Goal: Information Seeking & Learning: Learn about a topic

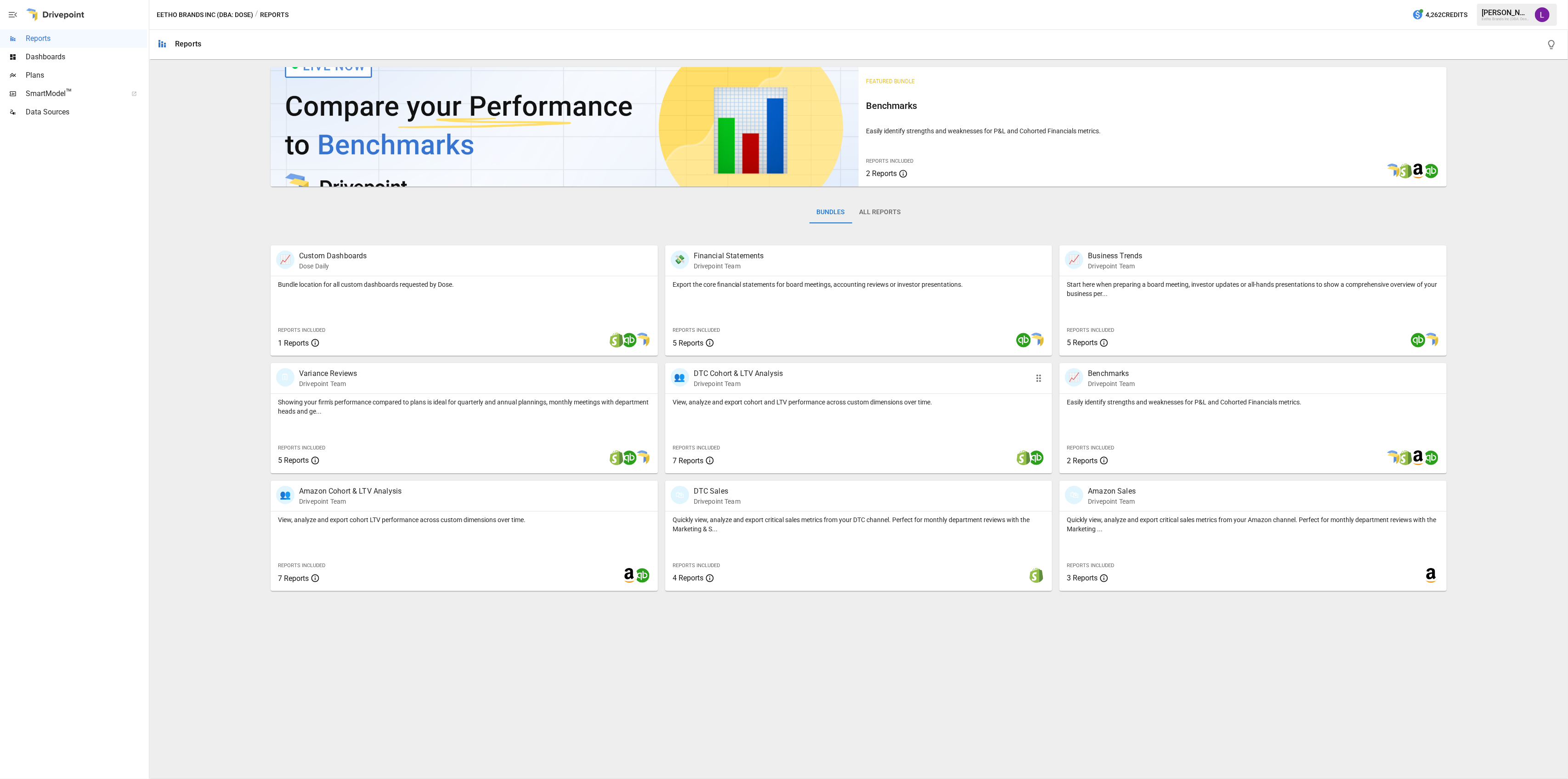
click at [745, 416] on div "View, analyze and export cohort and LTV performance across custom dimensions ov…" at bounding box center [859, 434] width 387 height 80
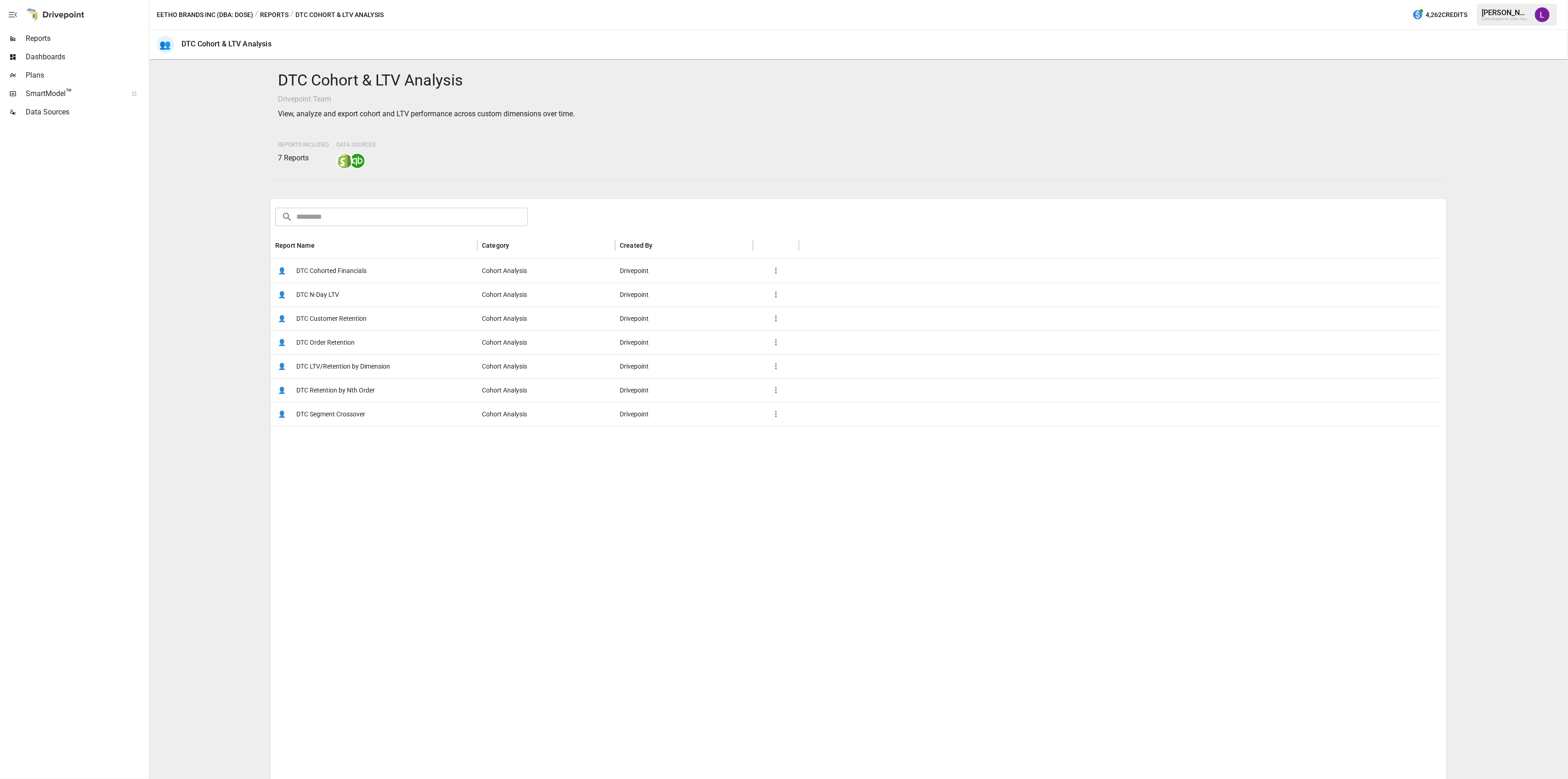
click at [77, 58] on span "Dashboards" at bounding box center [86, 57] width 121 height 11
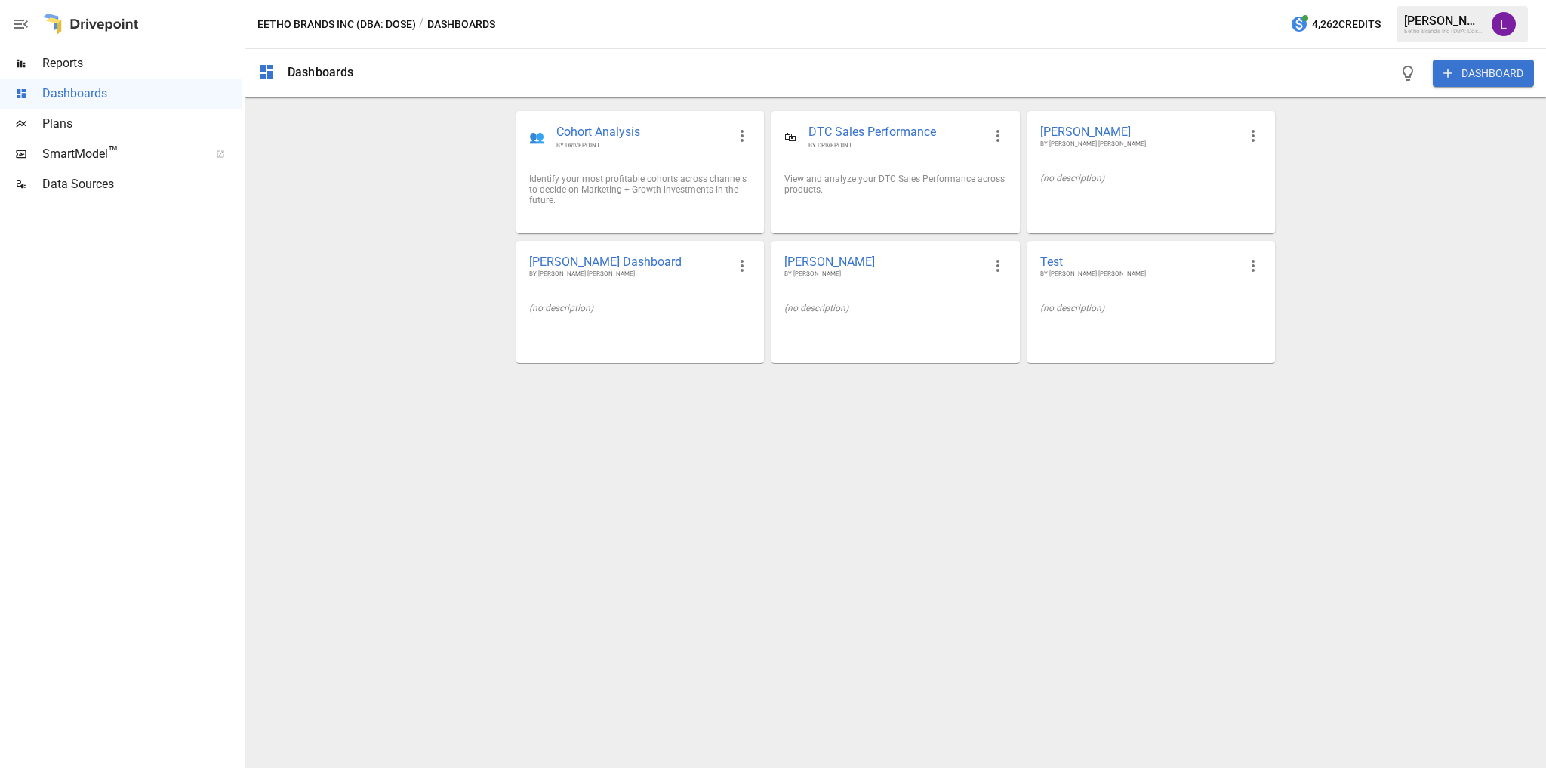
click at [125, 54] on span "Reports" at bounding box center [141, 63] width 199 height 18
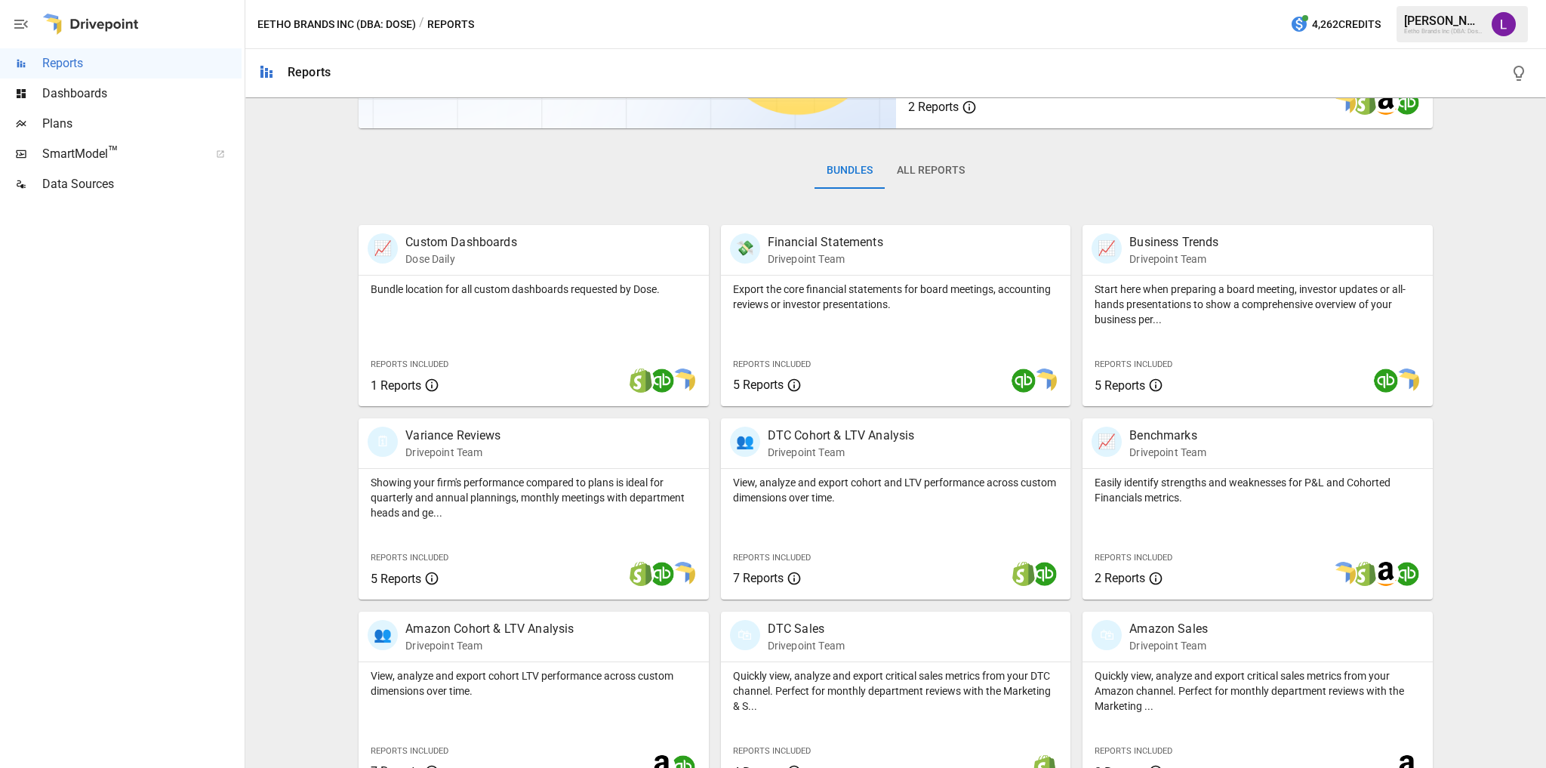
scroll to position [208, 0]
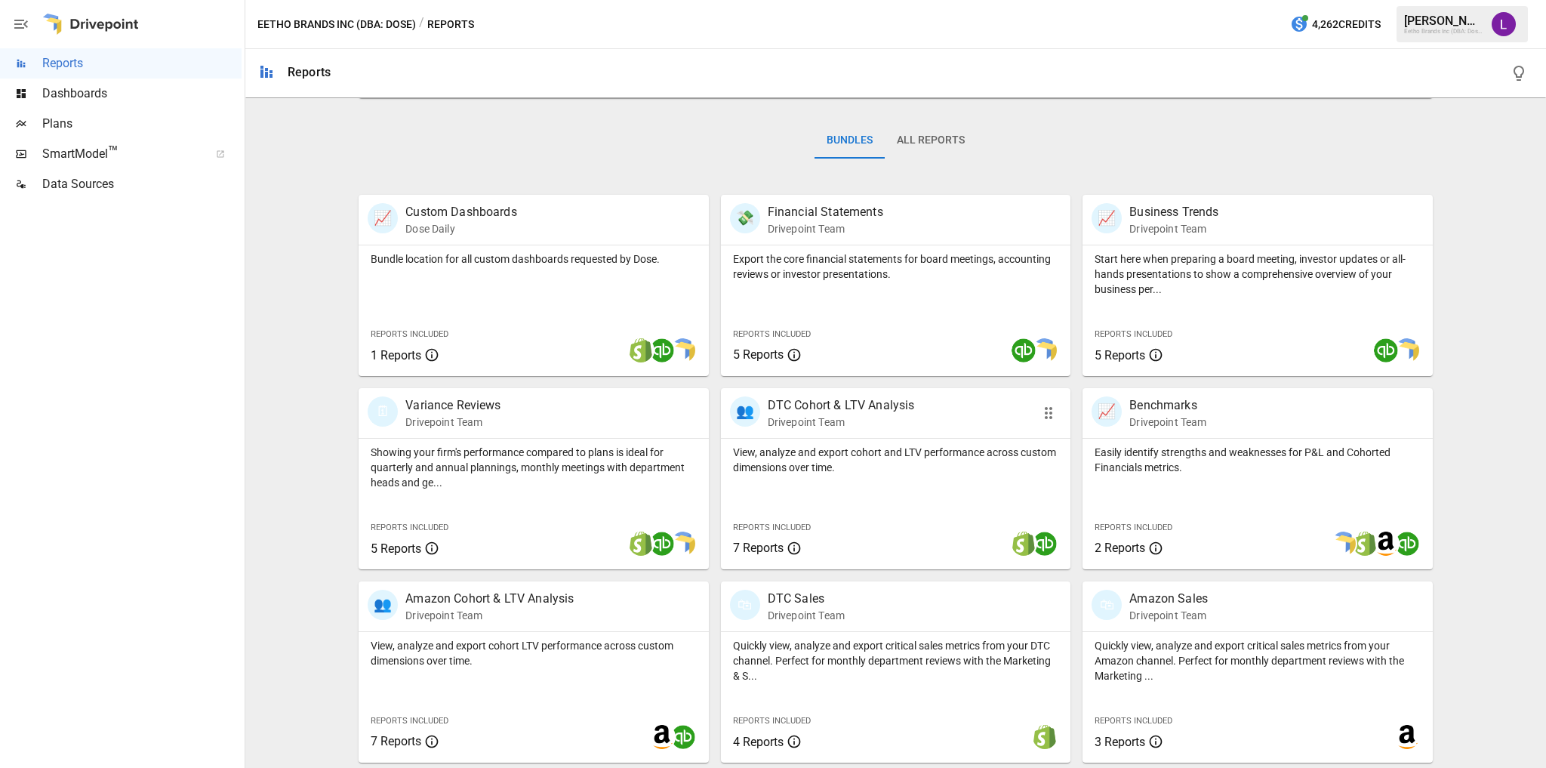
click at [831, 456] on p "View, analyze and export cohort and LTV performance across custom dimensions ov…" at bounding box center [895, 460] width 325 height 30
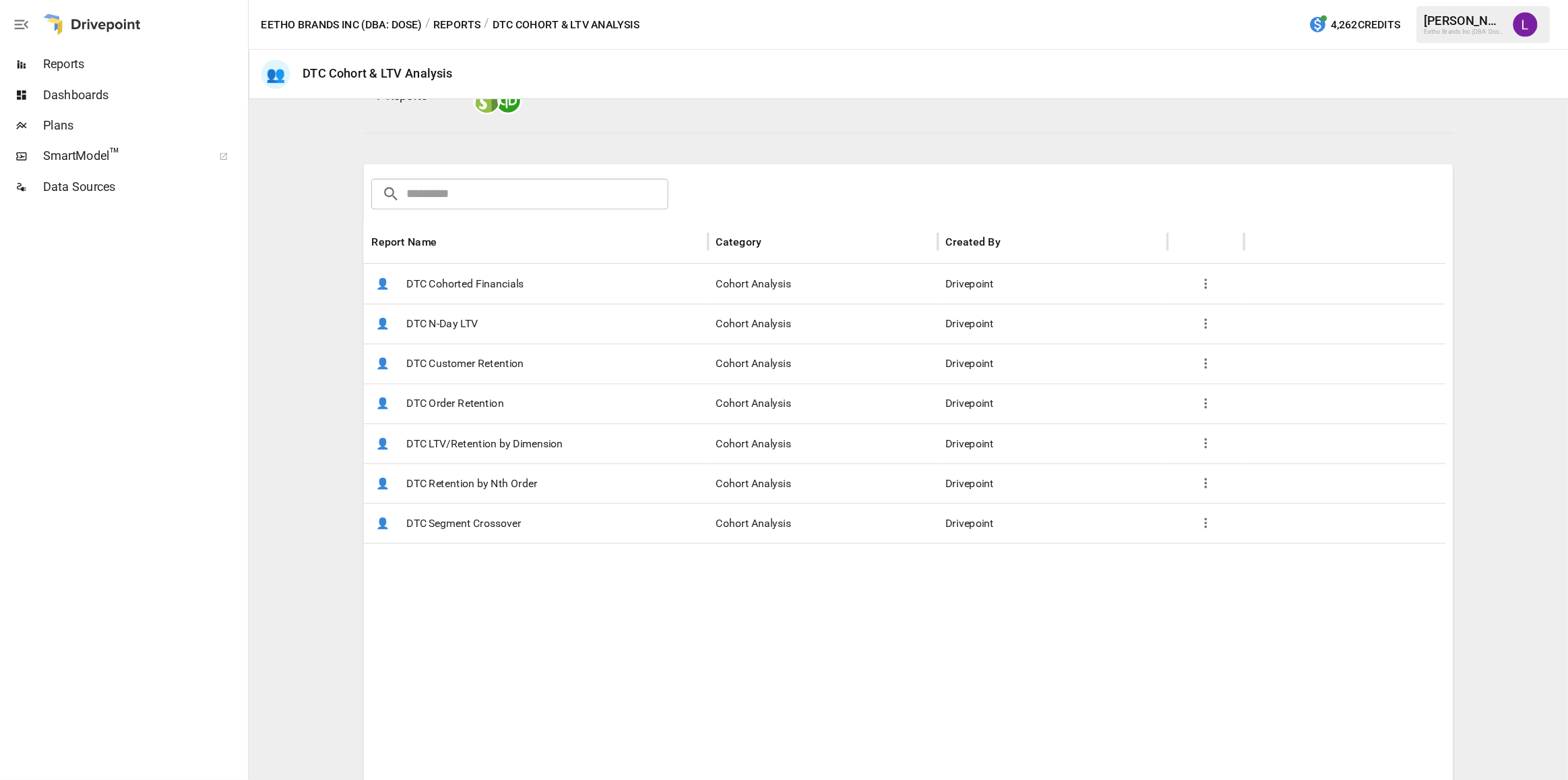
scroll to position [192, 0]
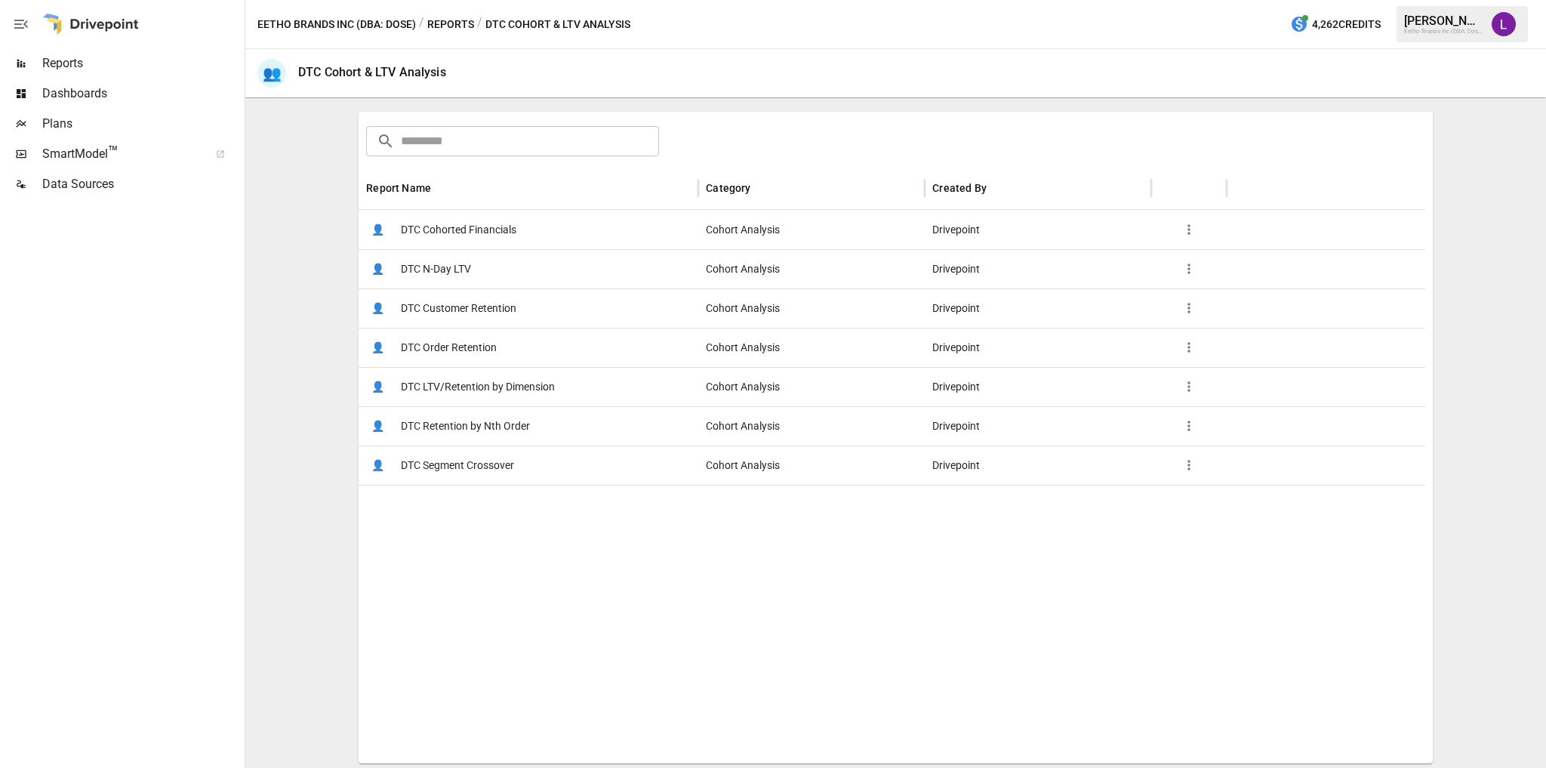
click at [488, 309] on span "DTC Customer Retention" at bounding box center [458, 308] width 115 height 38
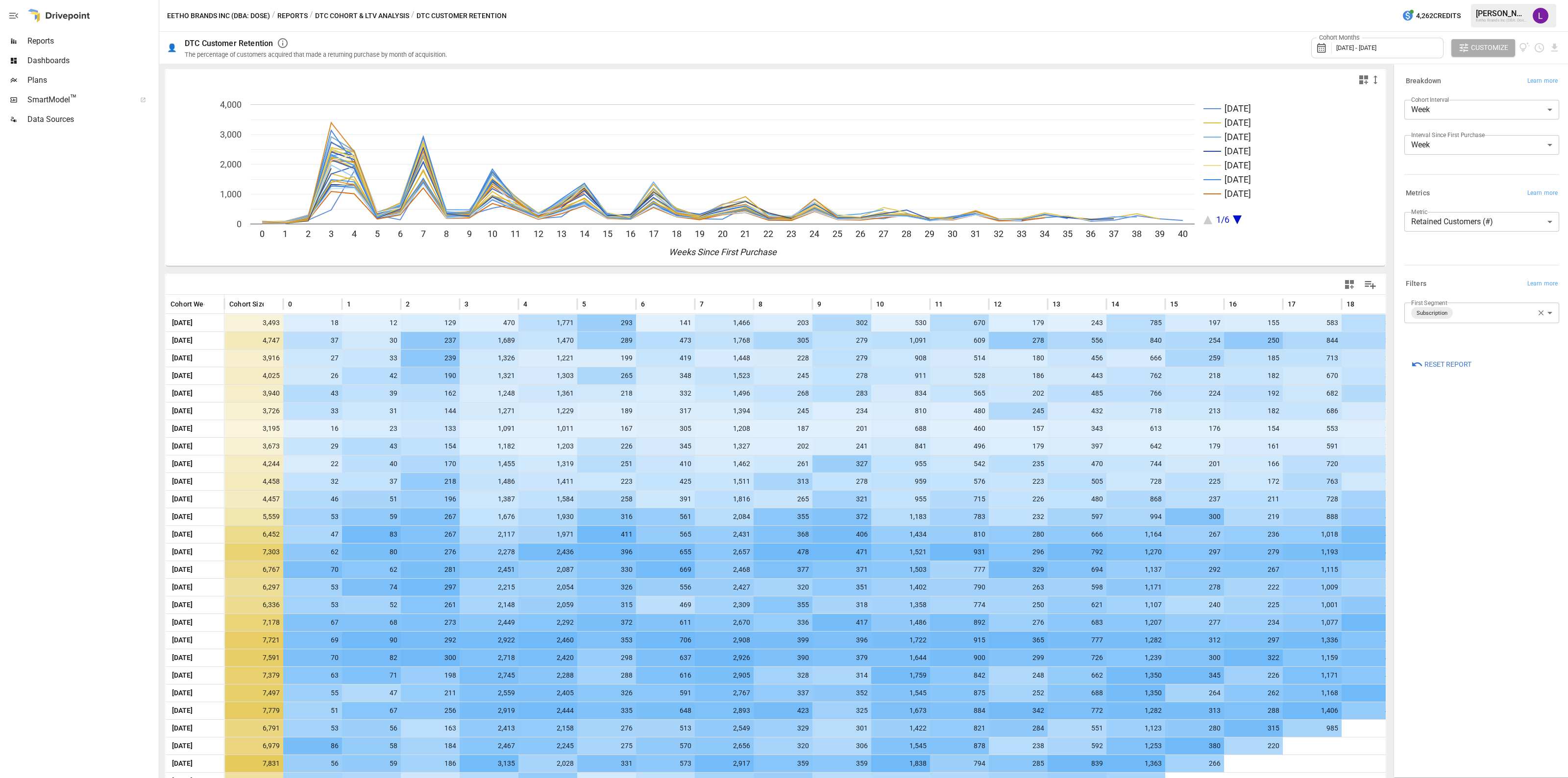
click at [1436, 0] on body "Reports Dashboards Plans SmartModel ™ Data Sources Eetho Brands Inc (DBA: Dose)…" at bounding box center [784, 0] width 1568 height 0
click at [1439, 170] on span "Month" at bounding box center [1482, 173] width 139 height 12
type input "*****"
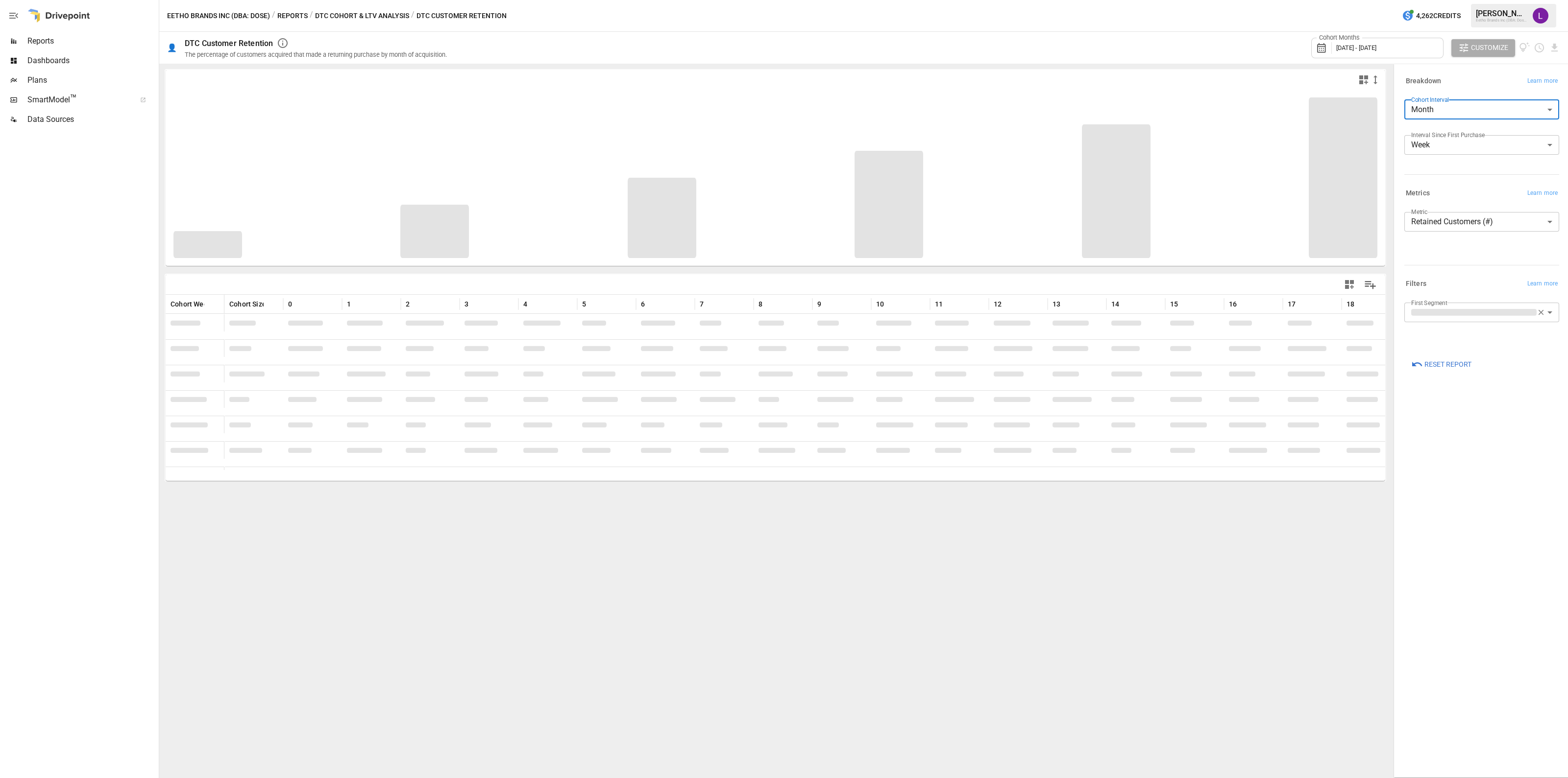
click at [1448, 0] on body "Reports Dashboards Plans SmartModel ™ Data Sources Eetho Brands Inc (DBA: Dose)…" at bounding box center [784, 0] width 1568 height 0
click at [1434, 204] on span "Month" at bounding box center [1482, 208] width 139 height 12
type input "*****"
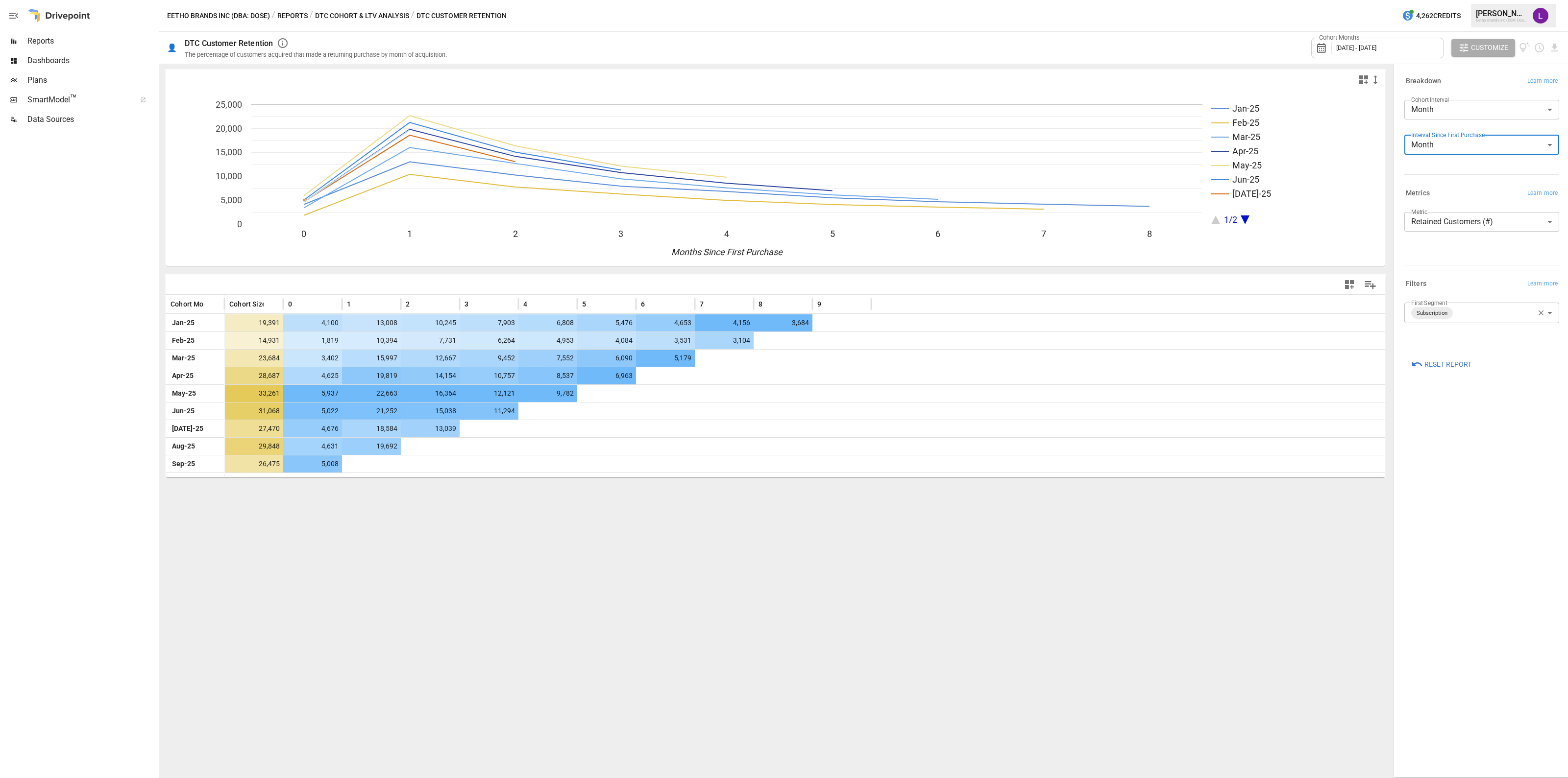
click at [1473, 0] on body "Reports Dashboards Plans SmartModel ™ Data Sources Eetho Brands Inc (DBA: Dose)…" at bounding box center [784, 0] width 1568 height 0
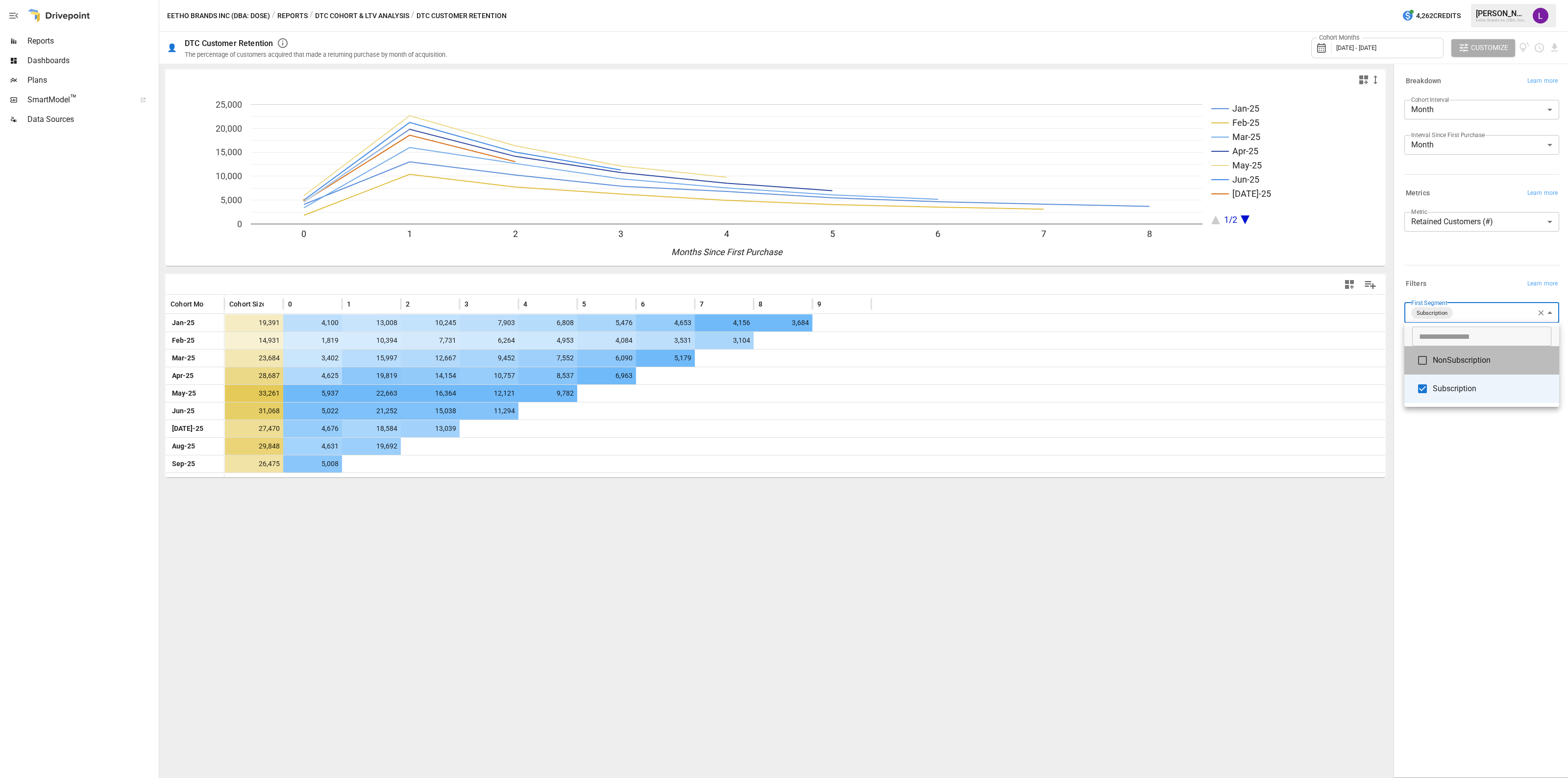
click at [1458, 367] on li "NonSubscription" at bounding box center [1482, 361] width 155 height 29
click at [1468, 356] on span "NonSubscription" at bounding box center [1492, 360] width 119 height 12
type input "**********"
click at [758, 586] on div at bounding box center [784, 389] width 1568 height 778
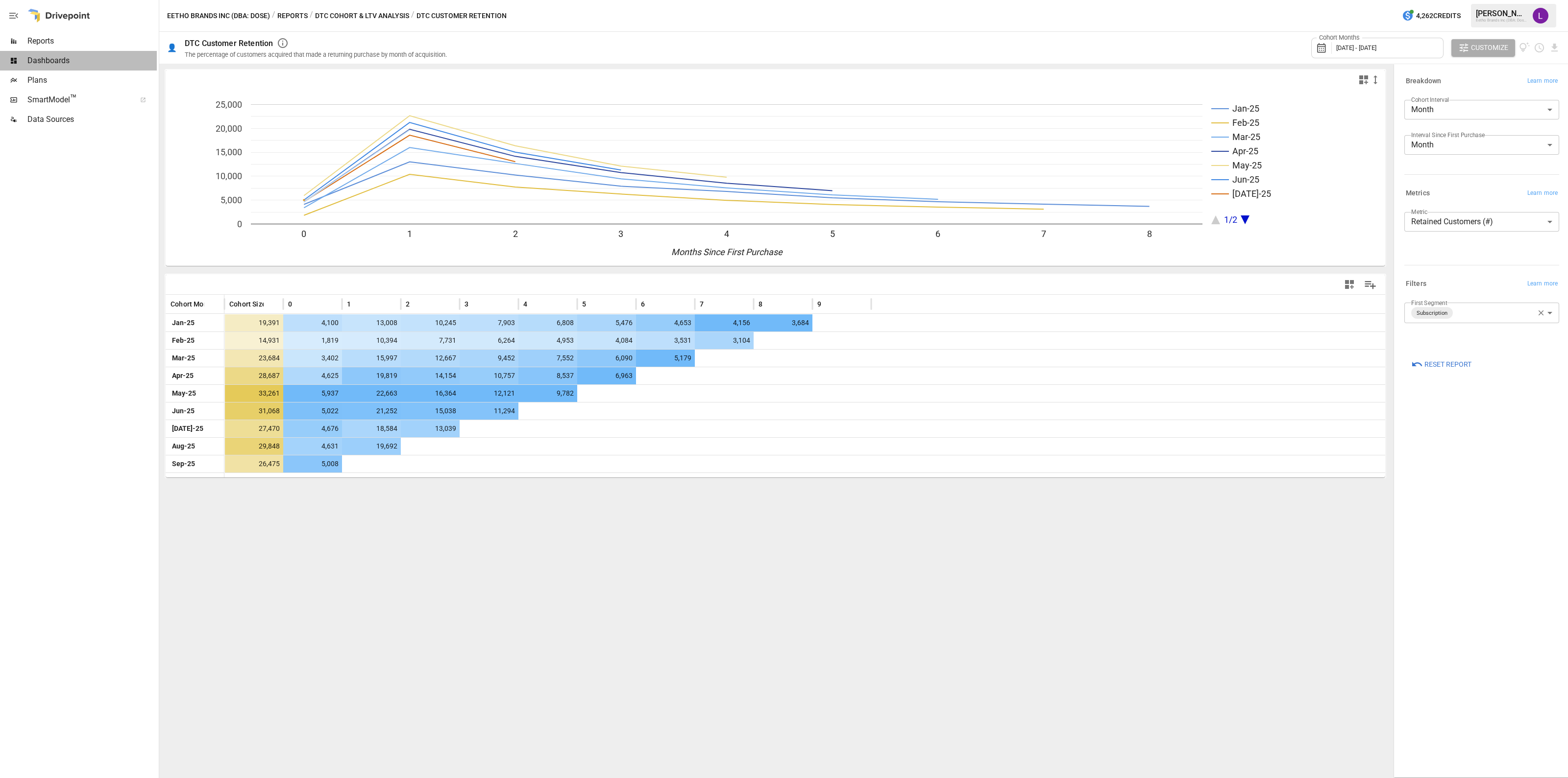
click at [103, 63] on span "Dashboards" at bounding box center [92, 61] width 129 height 12
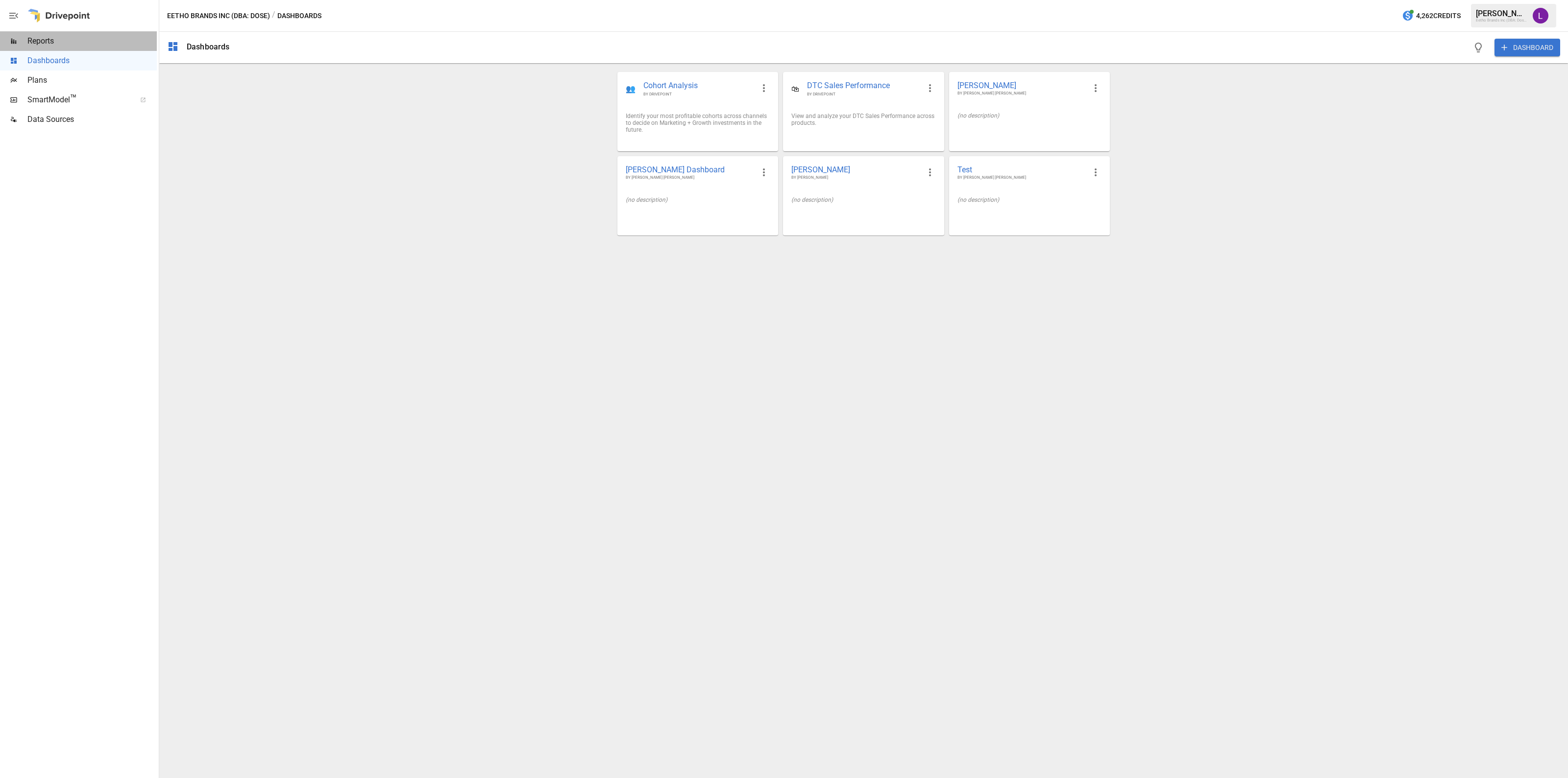
click at [88, 47] on span "Reports" at bounding box center [92, 41] width 129 height 12
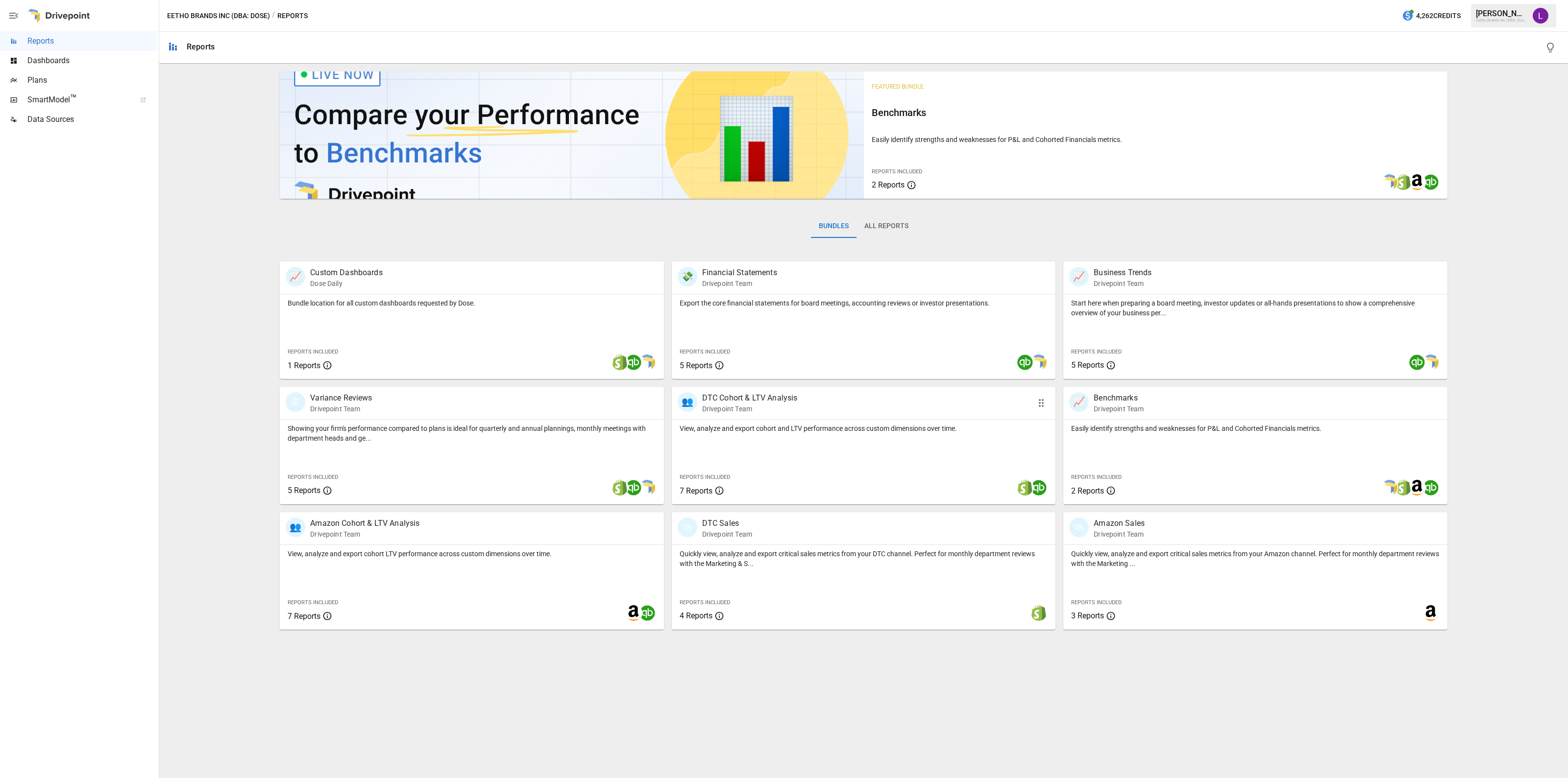
click at [788, 422] on div "View, analyze and export cohort and LTV performance across custom dimensions ov…" at bounding box center [864, 426] width 384 height 14
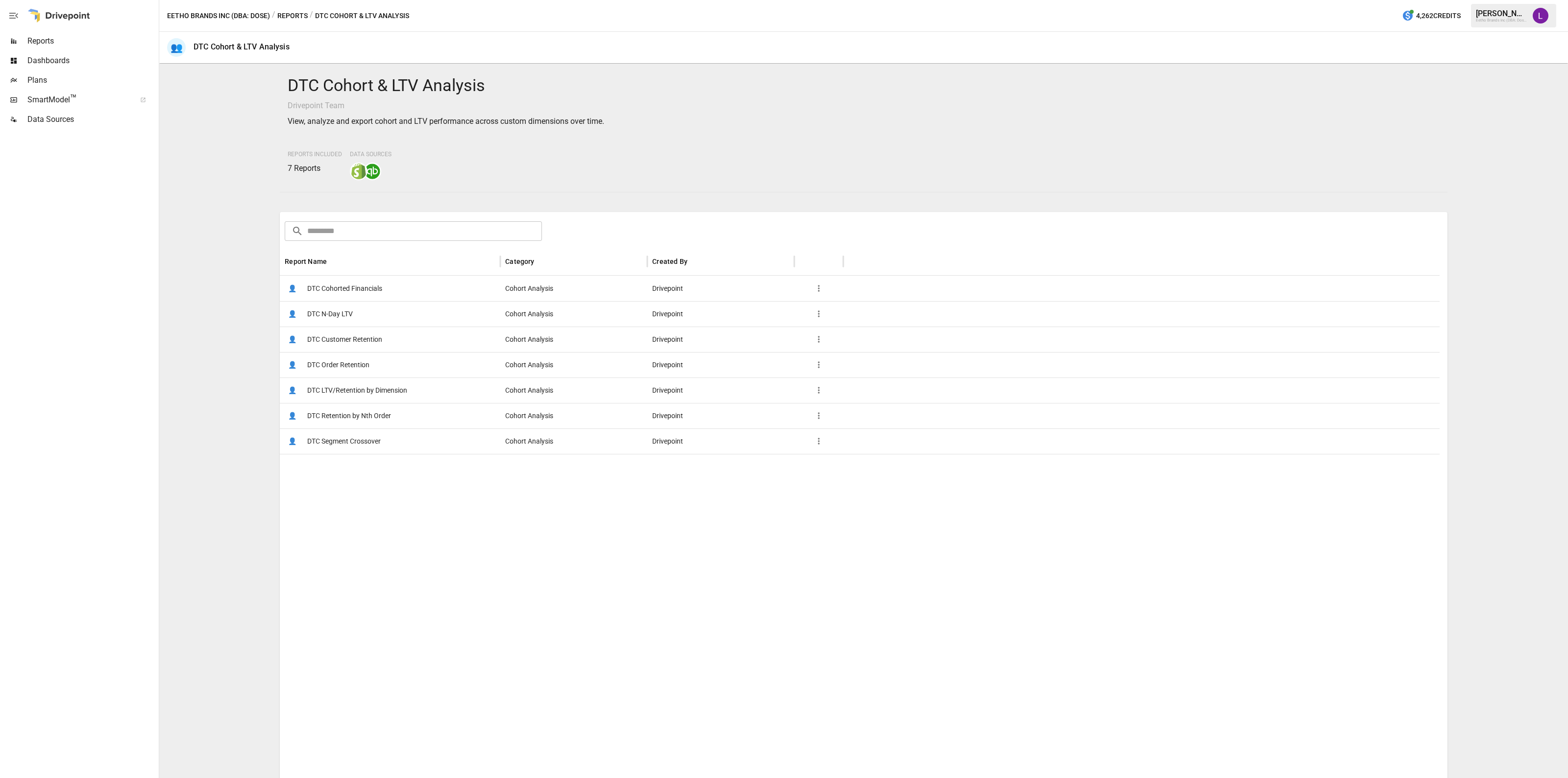
click at [353, 367] on span "DTC Order Retention" at bounding box center [338, 365] width 62 height 25
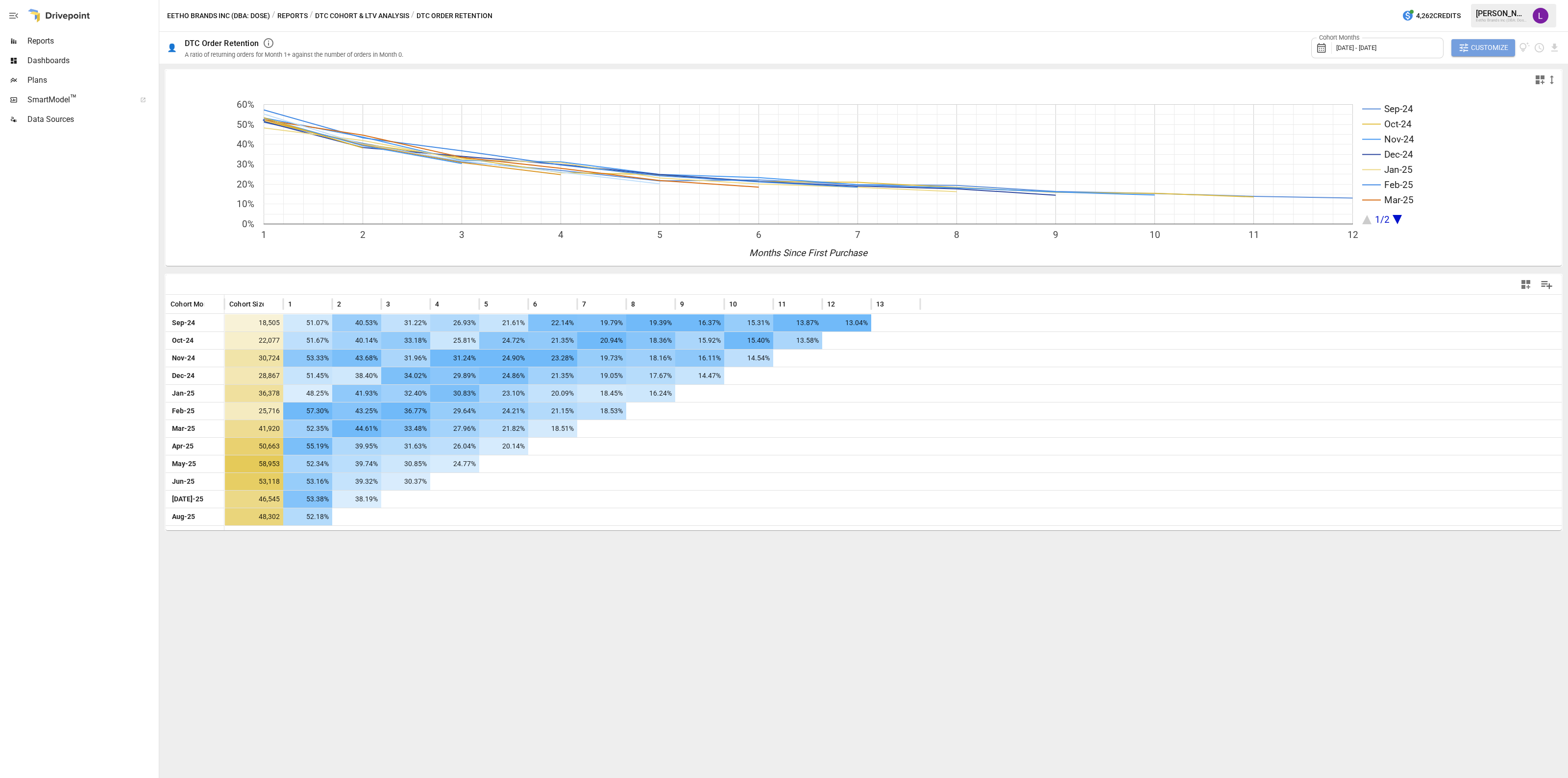
click at [1478, 50] on span "Customize" at bounding box center [1489, 47] width 37 height 12
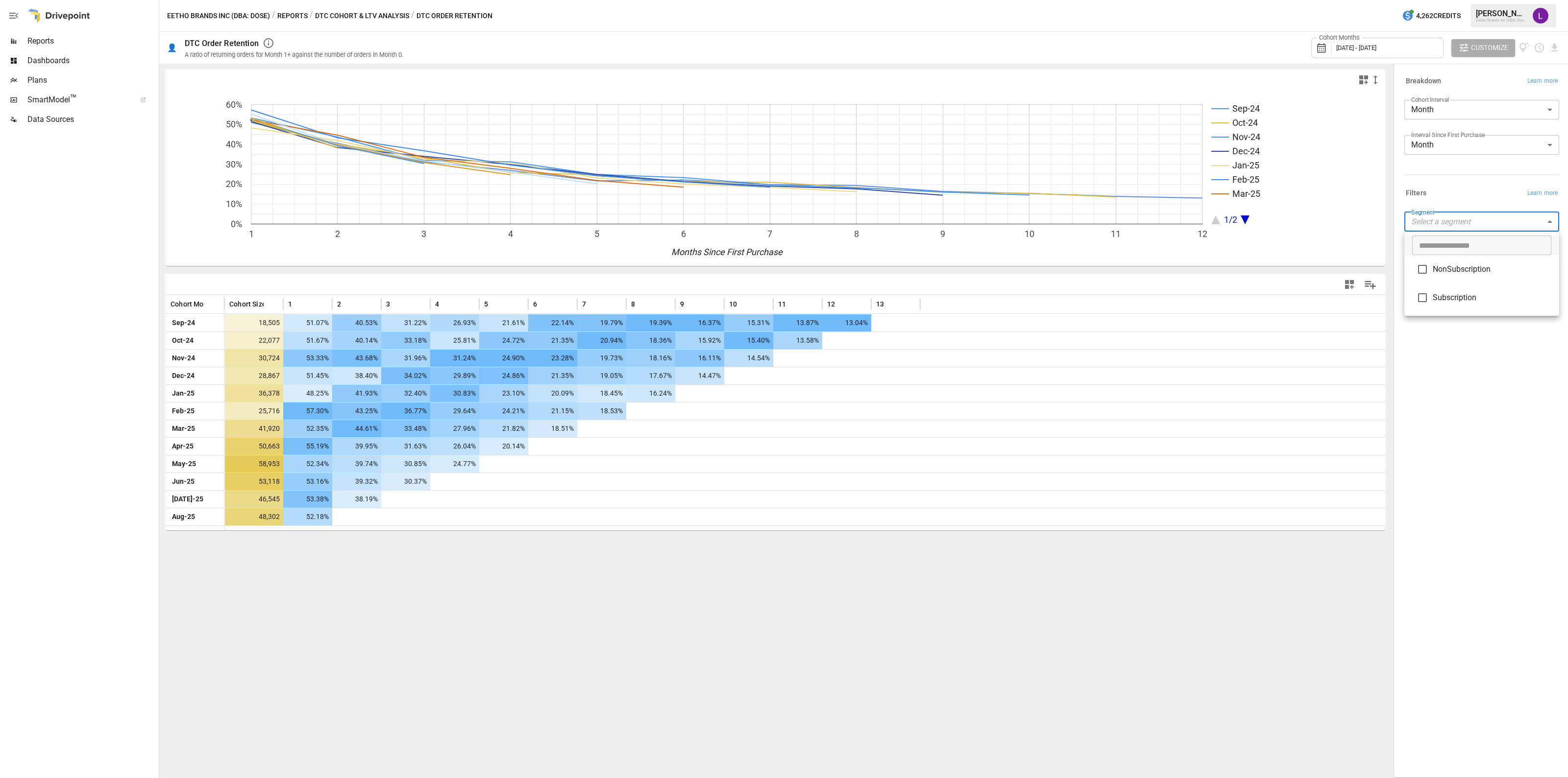
click at [1437, 0] on body "Reports Dashboards Plans SmartModel ™ Data Sources Eetho Brands Inc (DBA: Dose)…" at bounding box center [784, 0] width 1568 height 0
drag, startPoint x: 1471, startPoint y: 448, endPoint x: 1489, endPoint y: 403, distance: 48.5
click at [1489, 402] on div at bounding box center [784, 389] width 1568 height 778
drag, startPoint x: 285, startPoint y: 55, endPoint x: 370, endPoint y: 56, distance: 85.0
click at [370, 56] on div "A ratio of returning orders for Month 1+ against the number of orders in Month …" at bounding box center [294, 54] width 219 height 7
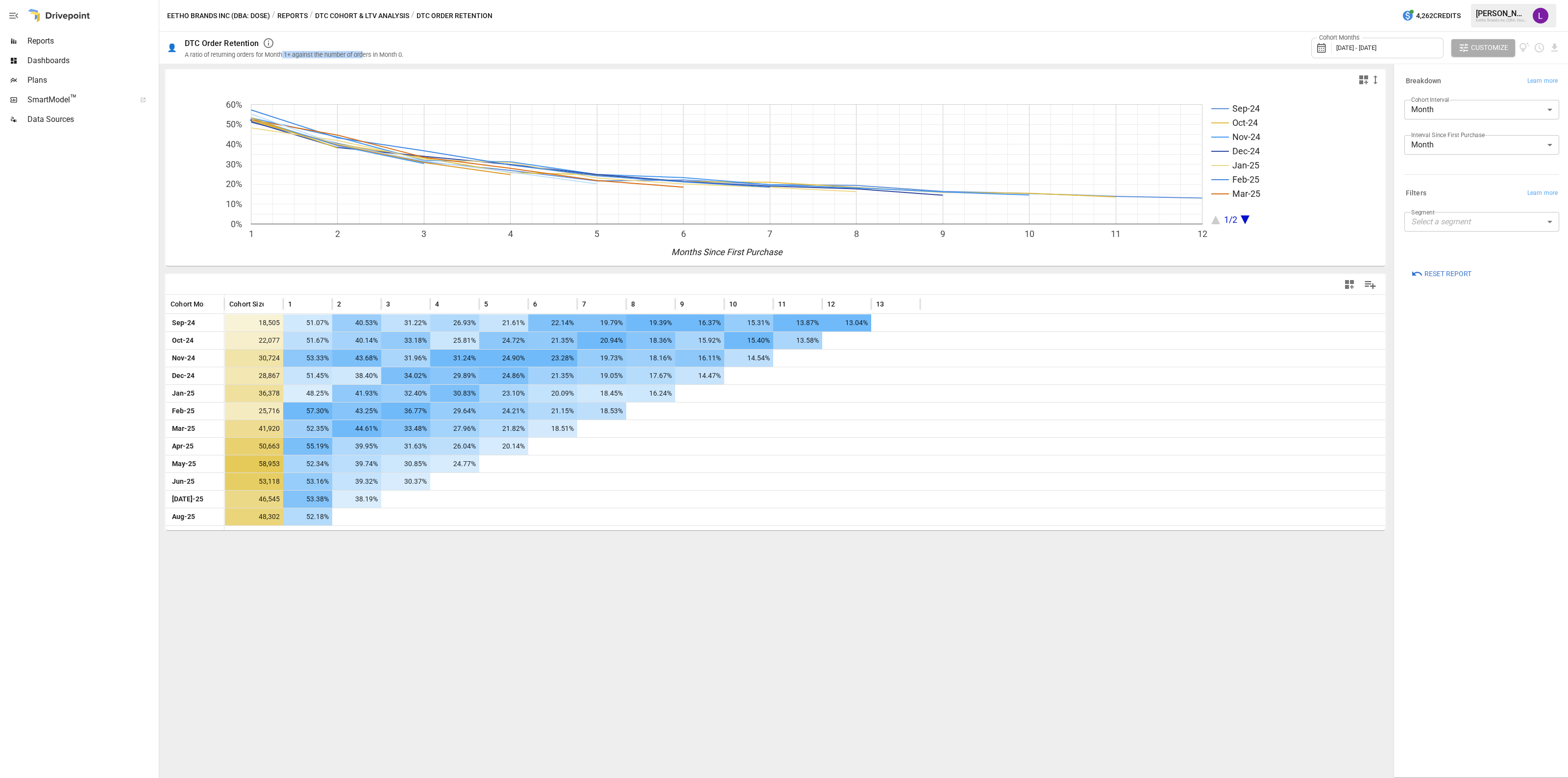
click at [305, 54] on div "A ratio of returning orders for Month 1+ against the number of orders in Month …" at bounding box center [294, 54] width 219 height 7
click at [635, 64] on div "Sep-24 Oct-24 Nov-24 Dec-24 Jan-25 Feb-25 Mar-25 1/2 1 2 3 4 5 6 7 8 9 10 11 12…" at bounding box center [775, 420] width 1232 height 714
drag, startPoint x: 193, startPoint y: 56, endPoint x: 241, endPoint y: 56, distance: 48.0
click at [241, 56] on div "A ratio of returning orders for Month 1+ against the number of orders in Month …" at bounding box center [294, 54] width 219 height 7
click at [240, 56] on div "A ratio of returning orders for Month 1+ against the number of orders in Month …" at bounding box center [294, 54] width 219 height 7
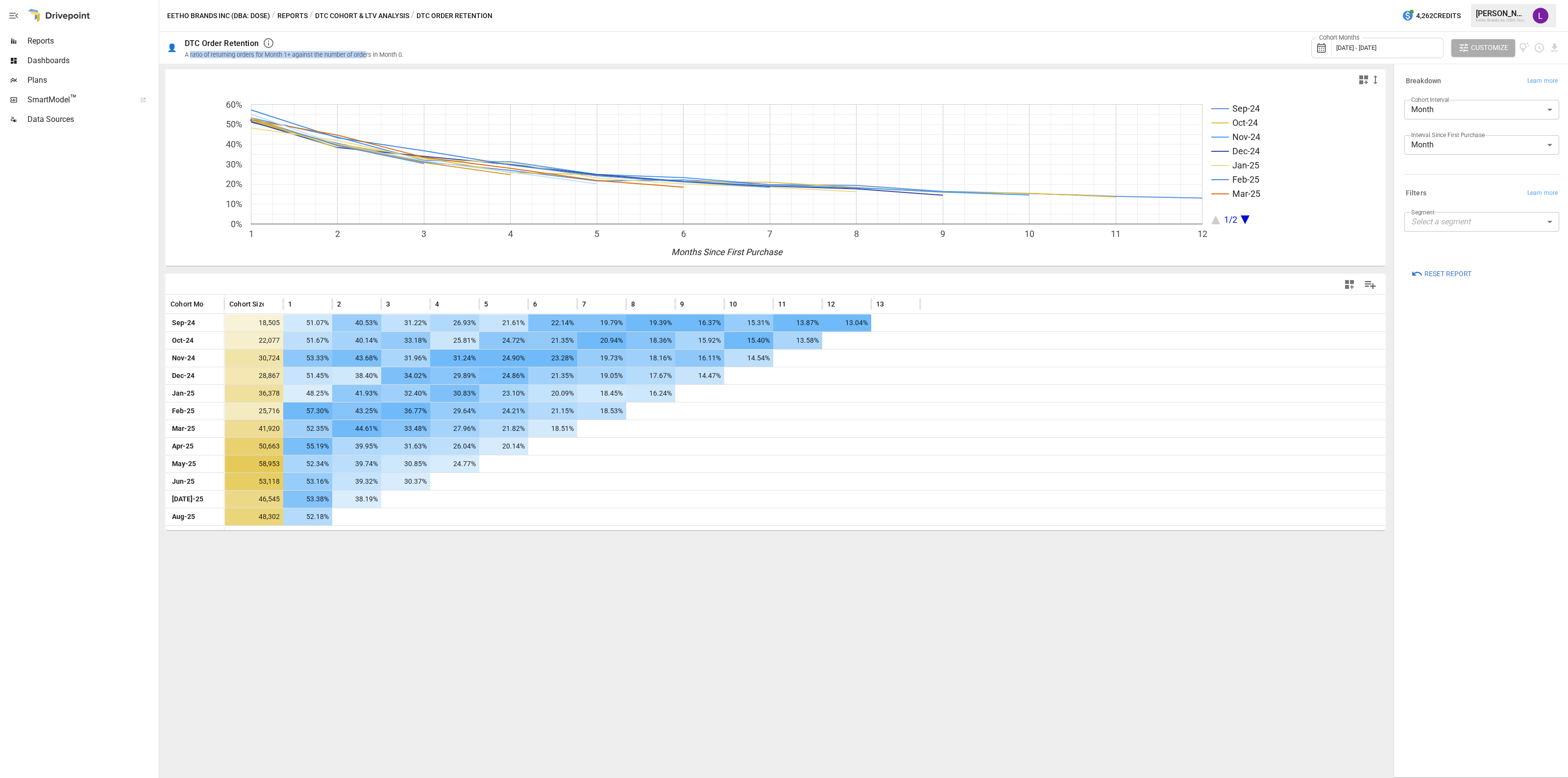
drag, startPoint x: 191, startPoint y: 55, endPoint x: 379, endPoint y: 58, distance: 188.0
click at [379, 58] on div "👤 DTC Order Retention A ratio of returning orders for Month 1+ against the numb…" at bounding box center [864, 47] width 1409 height 32
click at [357, 57] on div "A ratio of returning orders for Month 1+ against the number of orders in Month …" at bounding box center [294, 54] width 219 height 7
click at [60, 43] on span "Reports" at bounding box center [92, 41] width 129 height 12
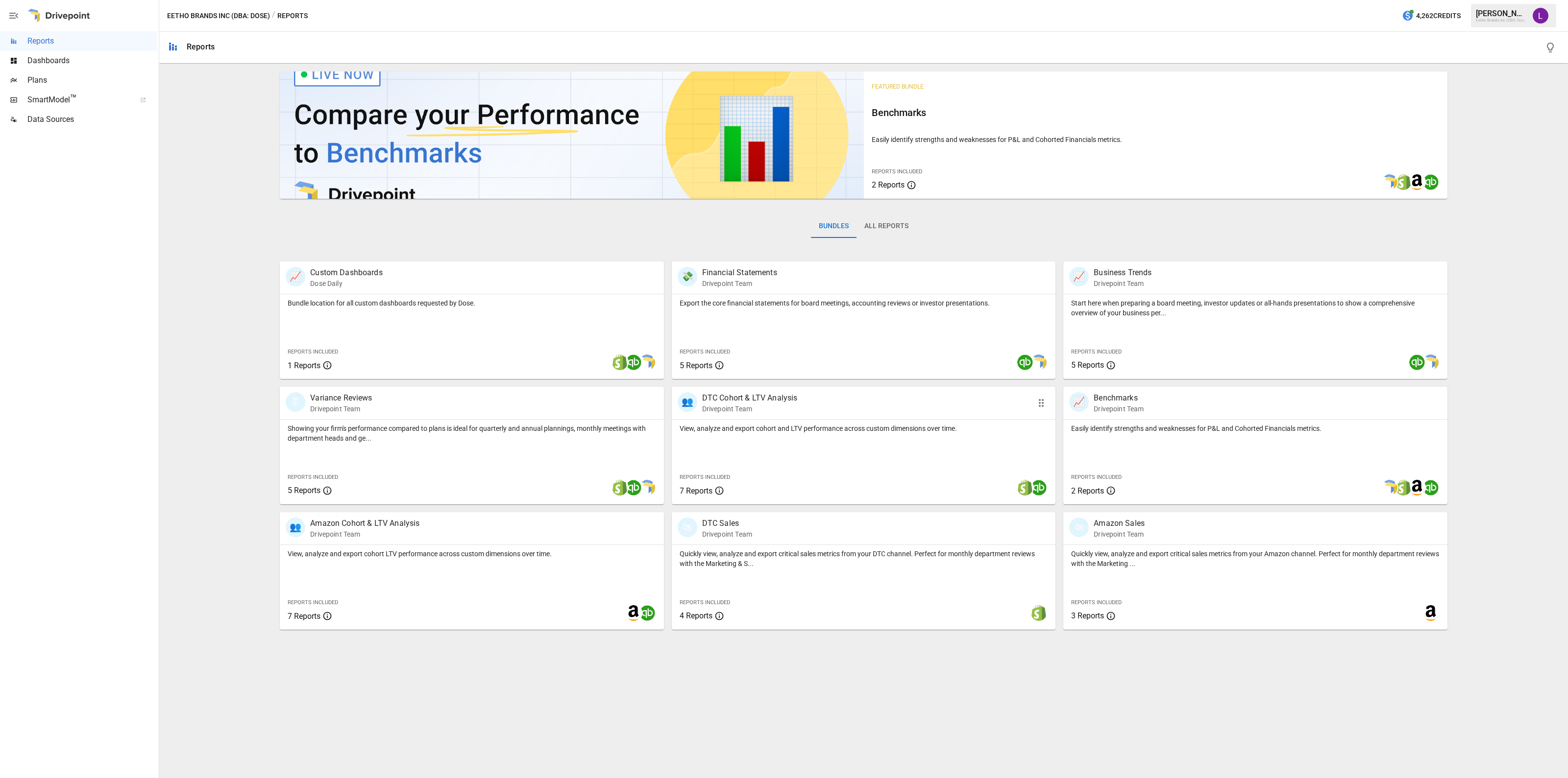
click at [740, 444] on div "View, analyze and export cohort and LTV performance across custom dimensions ov…" at bounding box center [864, 462] width 384 height 85
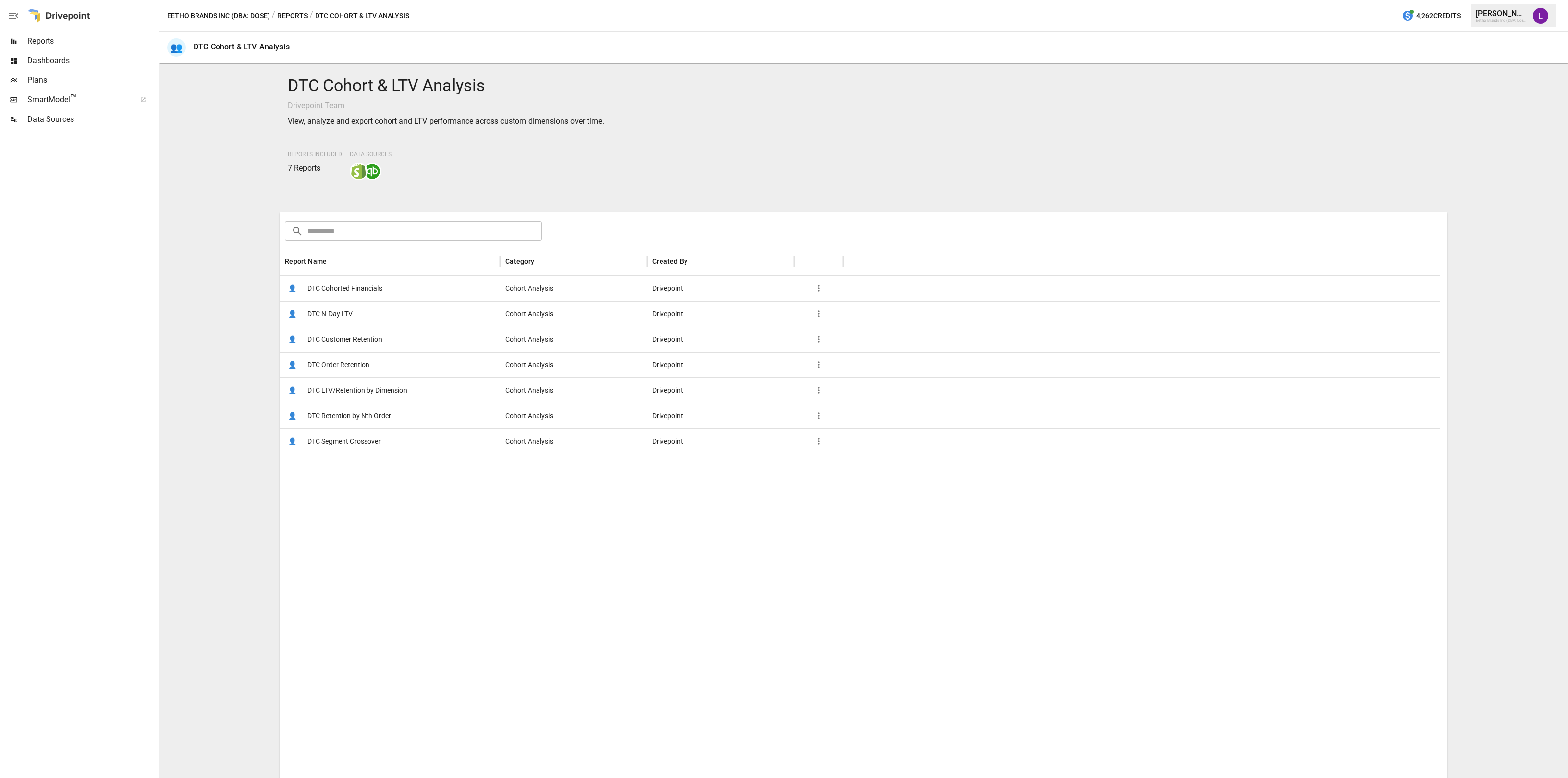
click at [343, 345] on span "DTC Customer Retention" at bounding box center [344, 339] width 75 height 25
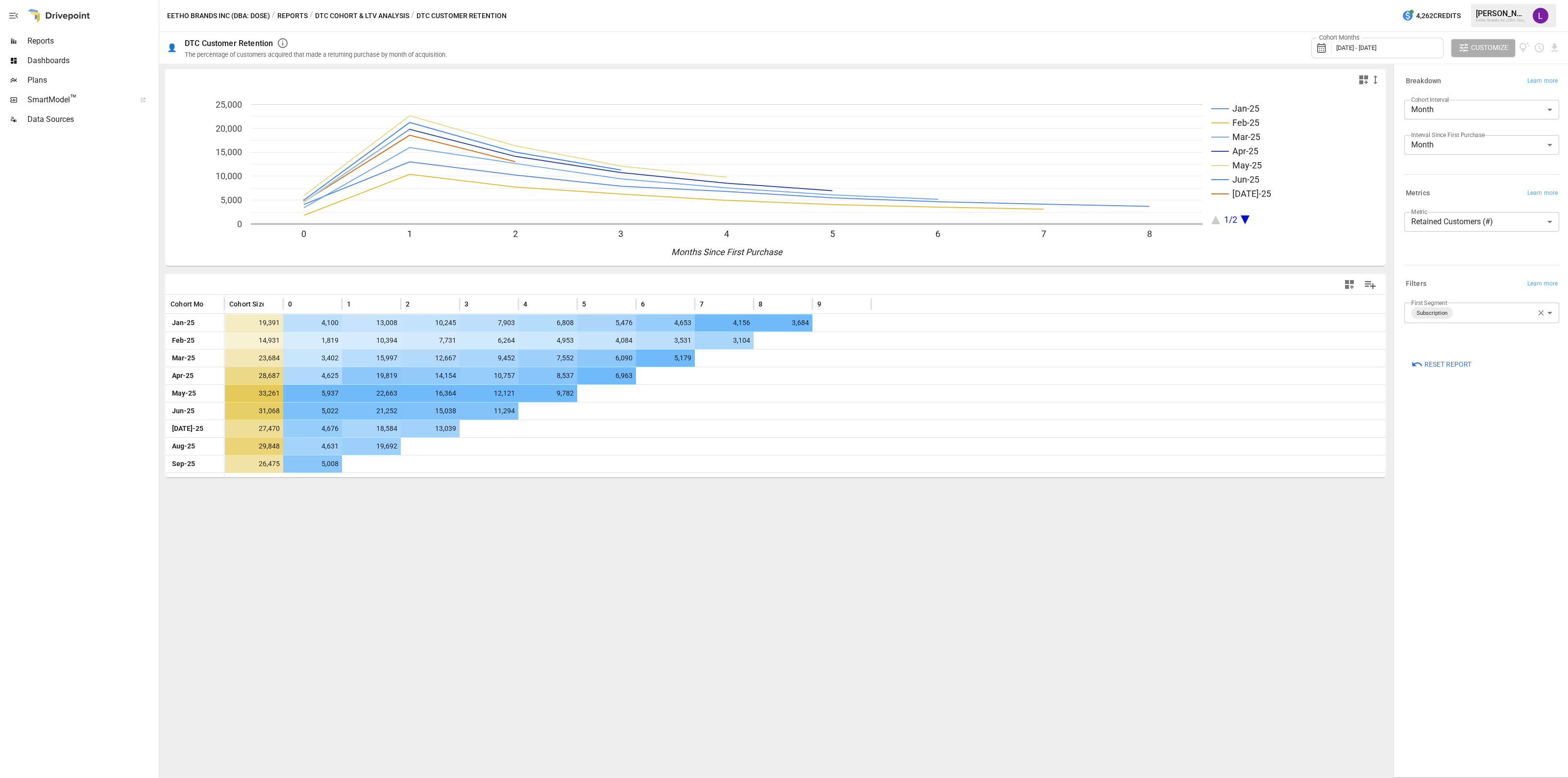
drag, startPoint x: 63, startPoint y: 45, endPoint x: 105, endPoint y: 69, distance: 48.4
click at [62, 45] on span "Reports" at bounding box center [92, 41] width 129 height 12
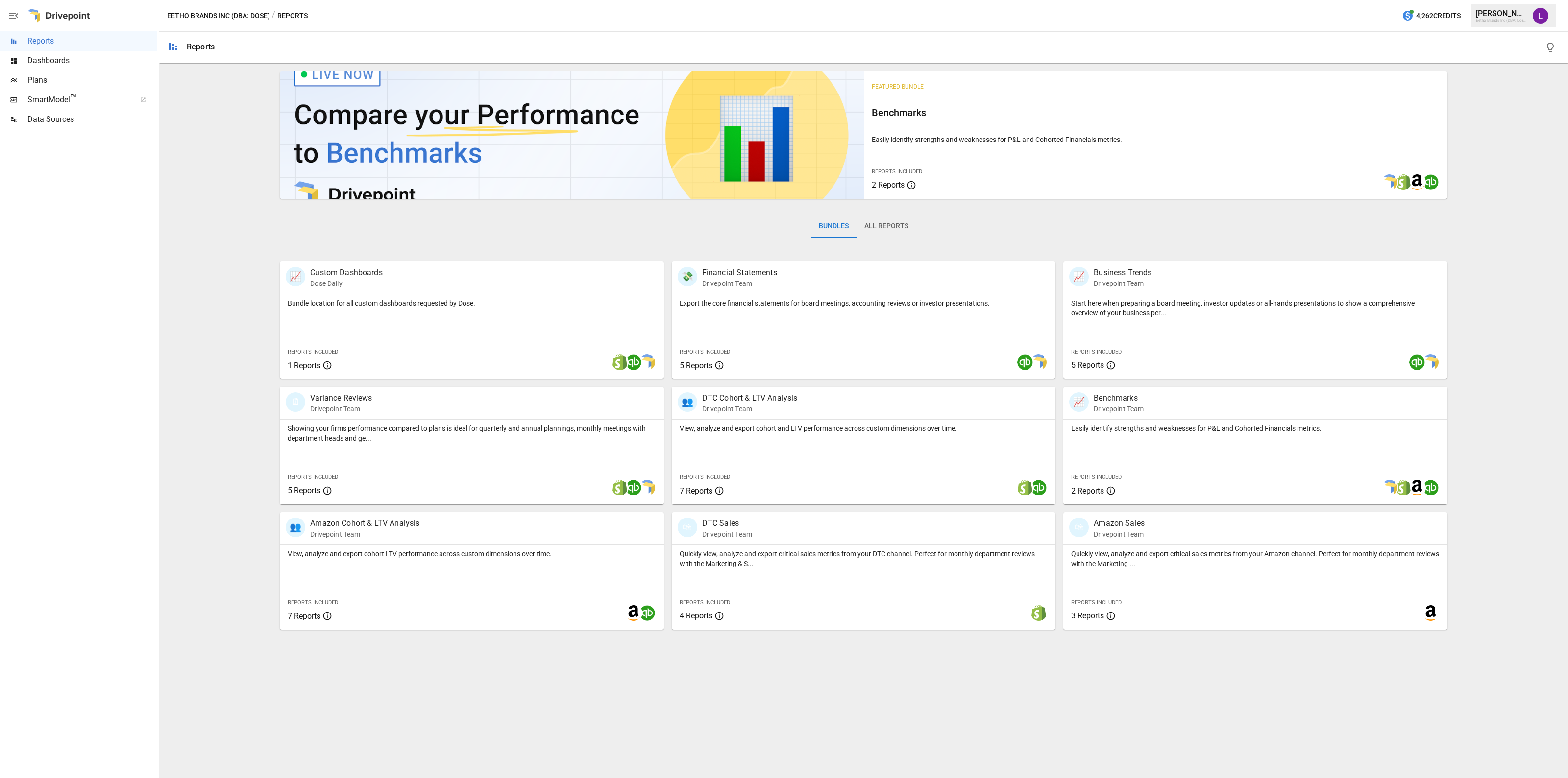
click at [58, 99] on span "SmartModel ™" at bounding box center [78, 100] width 102 height 12
